Goal: Navigation & Orientation: Find specific page/section

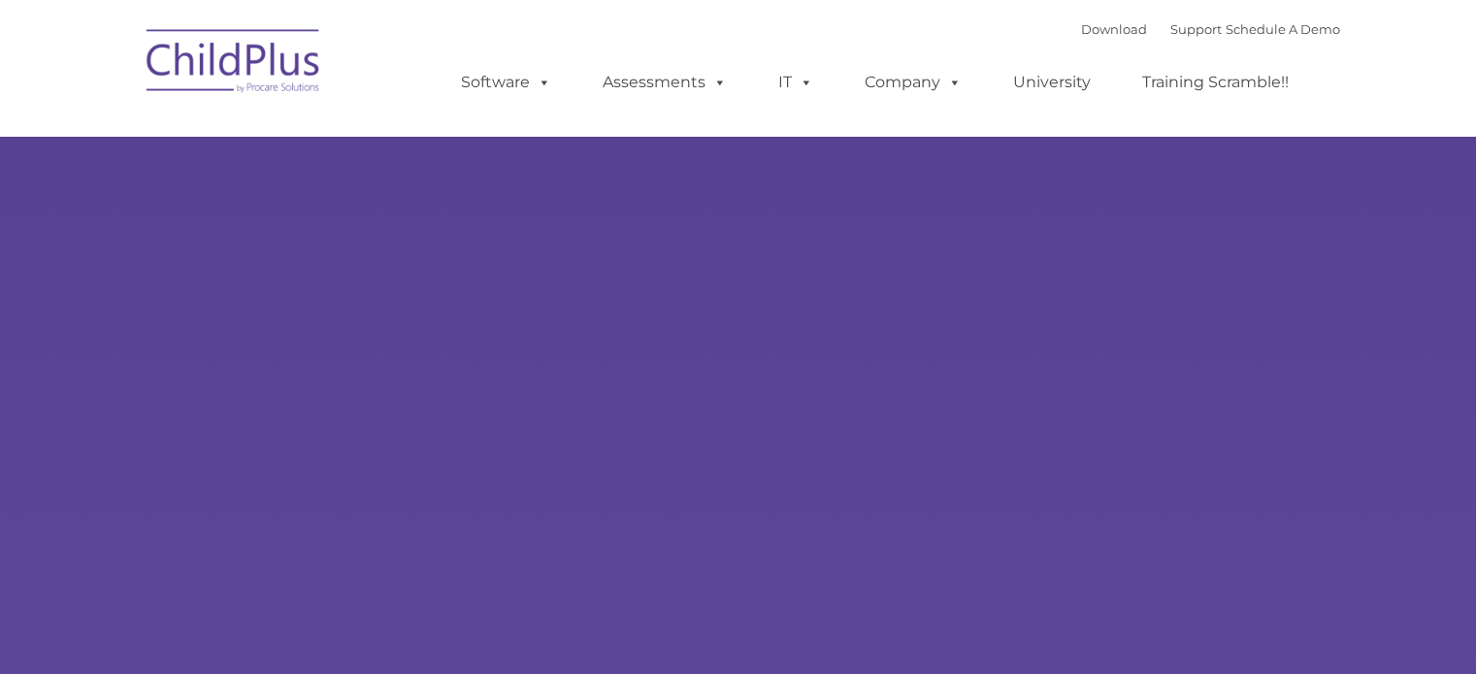
type input ""
select select "MEDIUM"
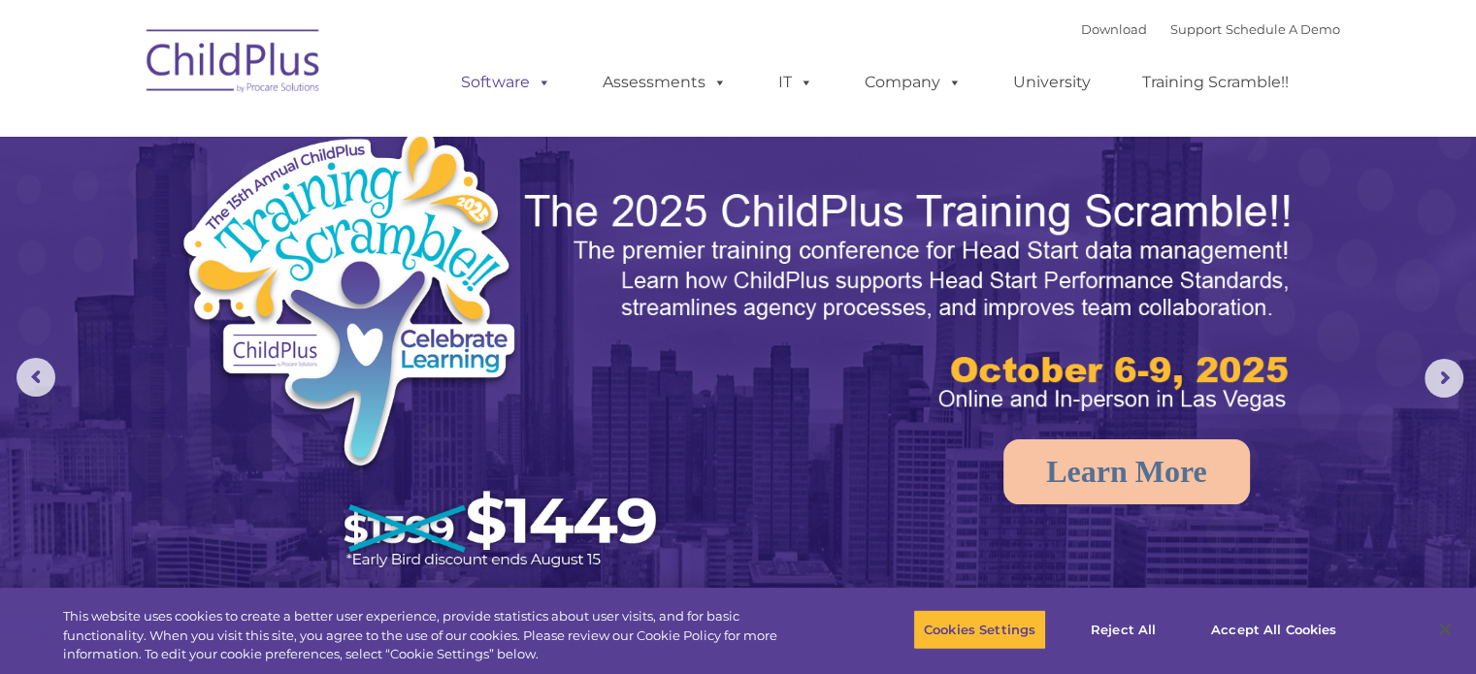
click at [523, 69] on link "Software" at bounding box center [506, 82] width 129 height 39
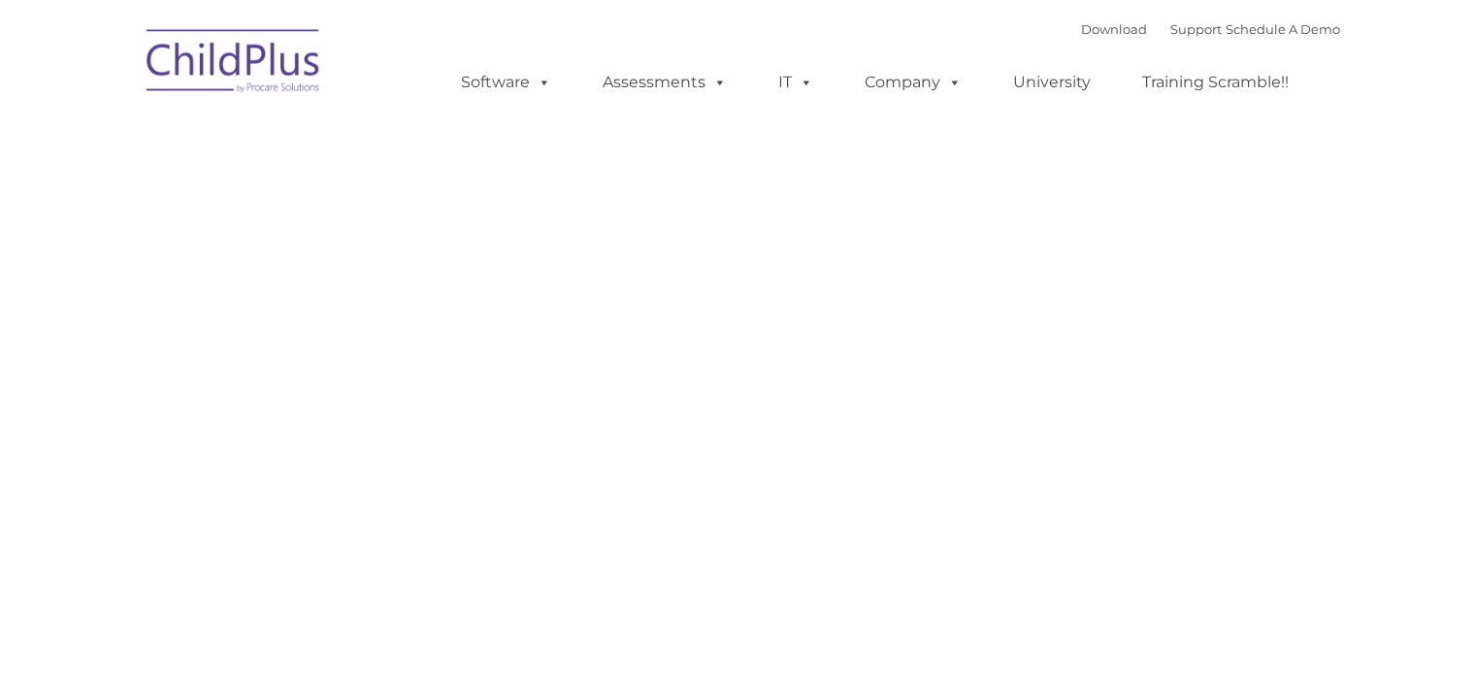
type input ""
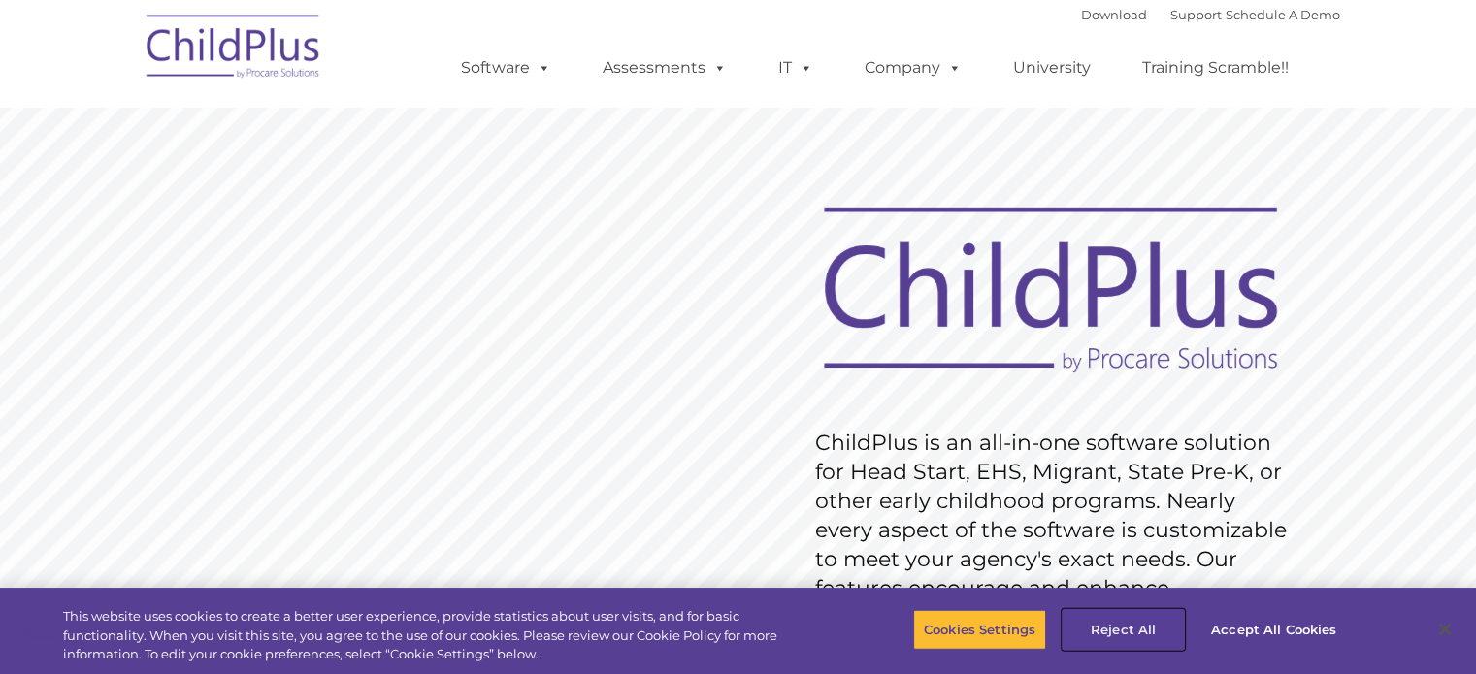
click at [1130, 628] on button "Reject All" at bounding box center [1123, 629] width 121 height 41
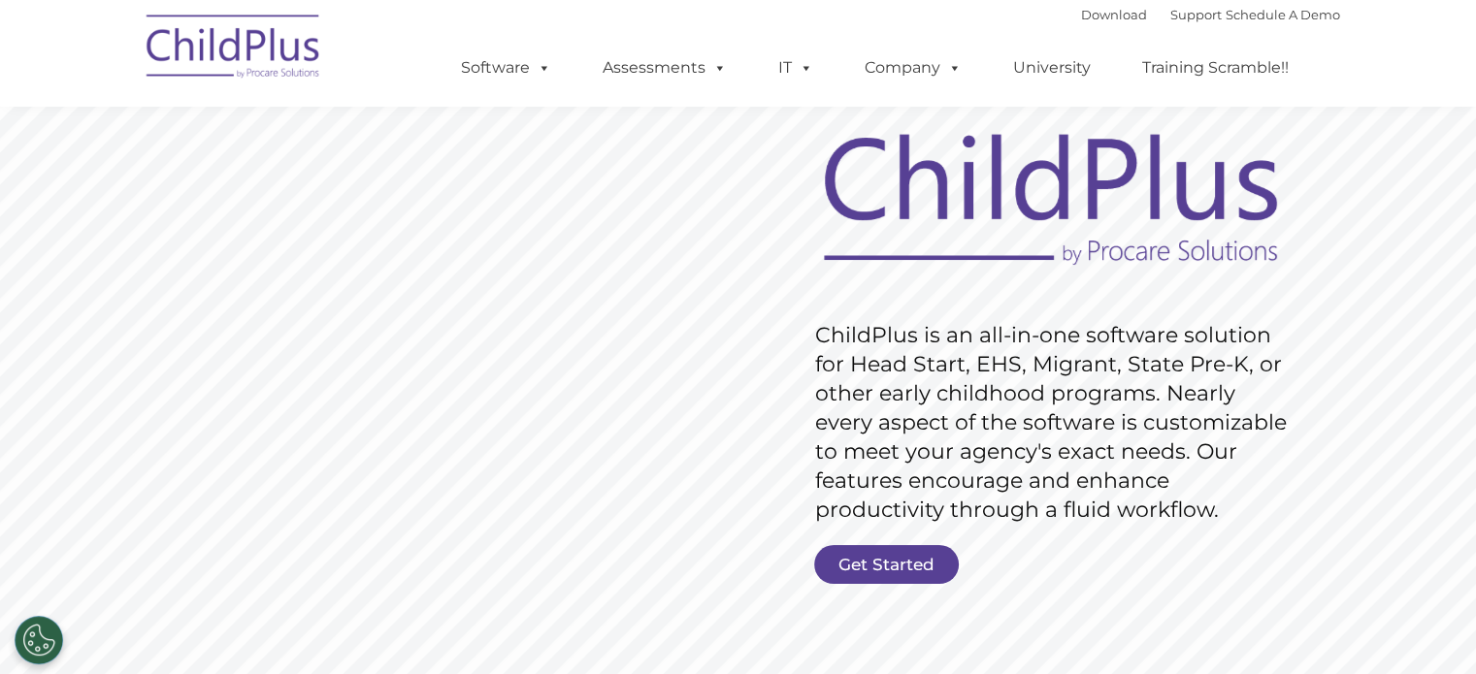
scroll to position [94, 0]
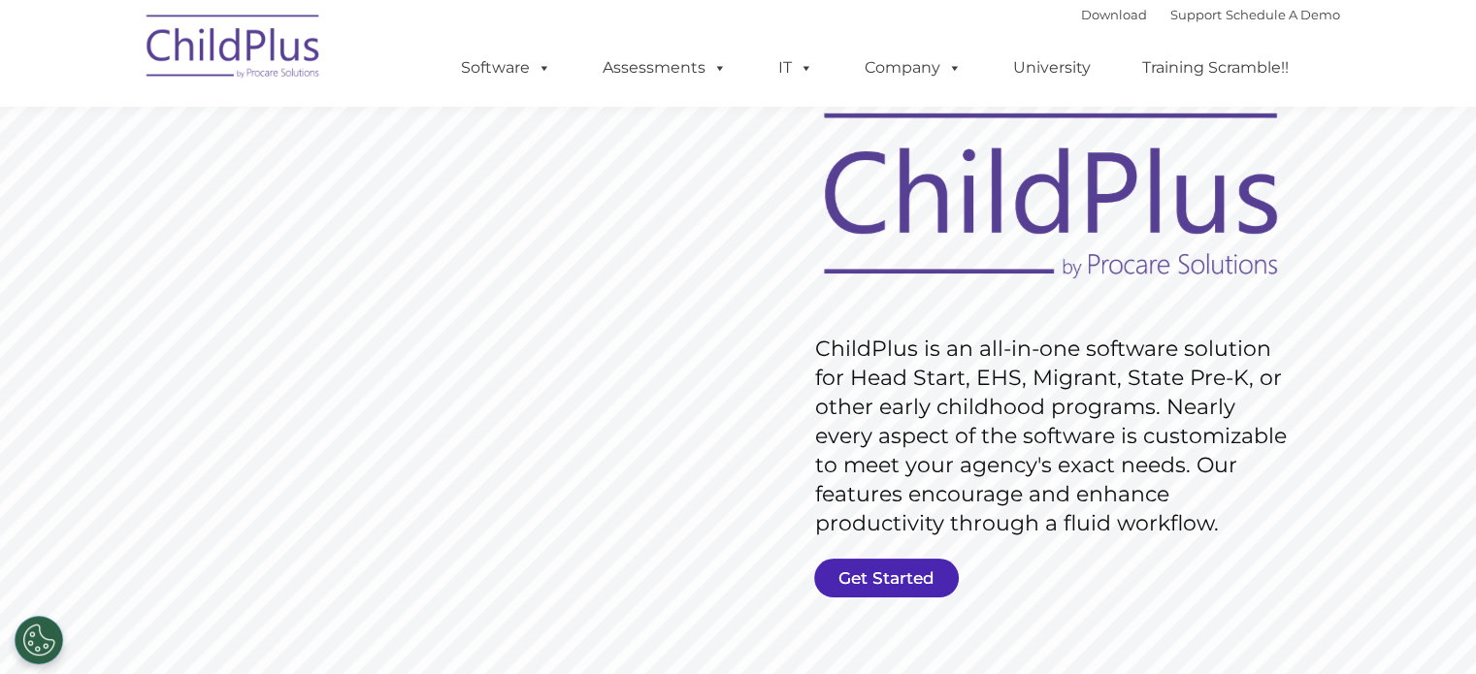
click at [847, 578] on link "Get Started" at bounding box center [886, 578] width 145 height 39
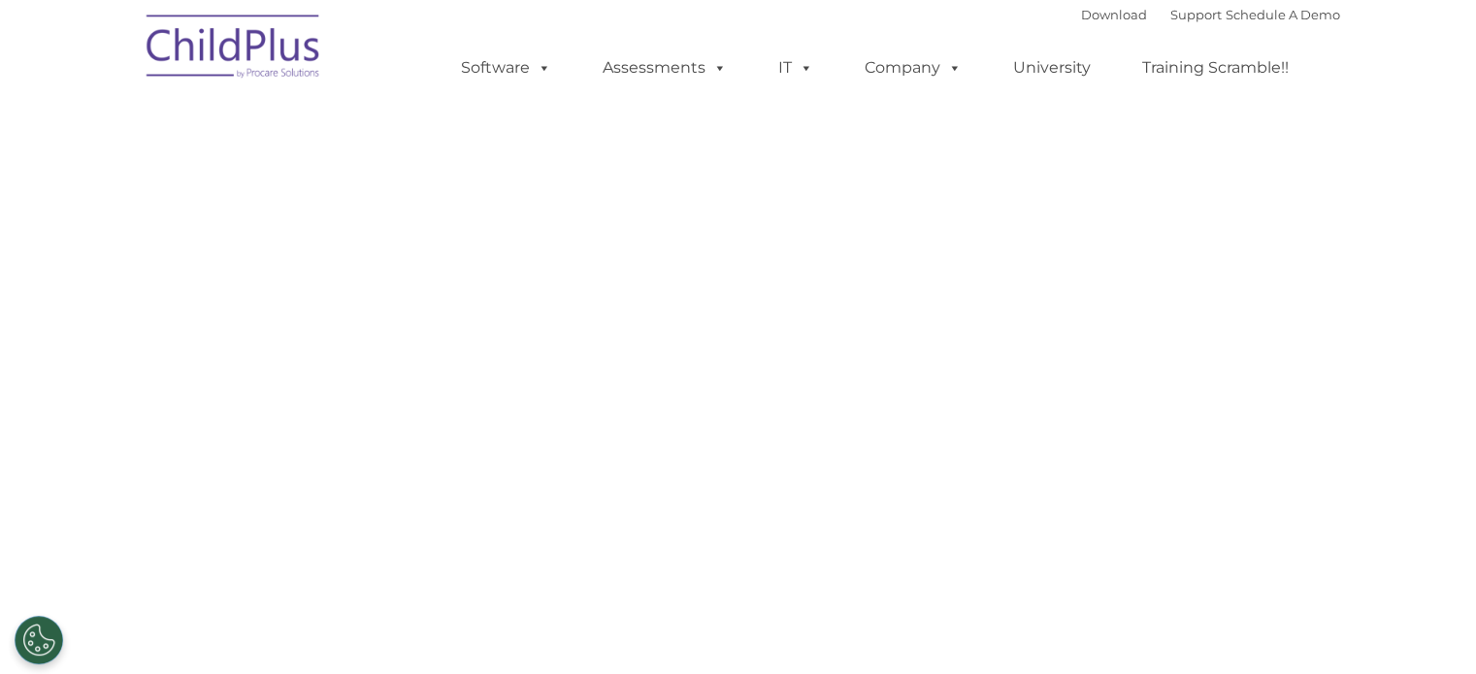
select select "MEDIUM"
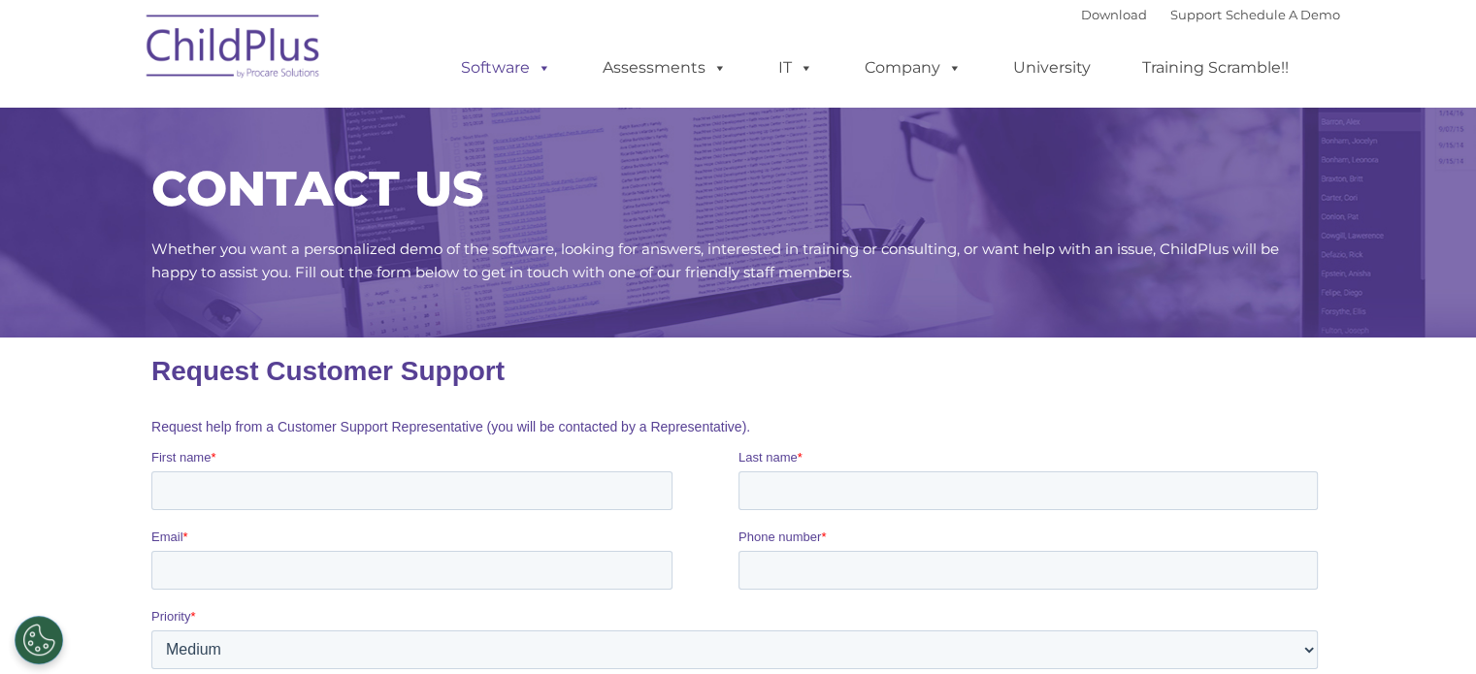
click at [514, 67] on link "Software" at bounding box center [506, 68] width 129 height 39
click at [1091, 15] on link "Download" at bounding box center [1114, 15] width 66 height 16
